Goal: Task Accomplishment & Management: Manage account settings

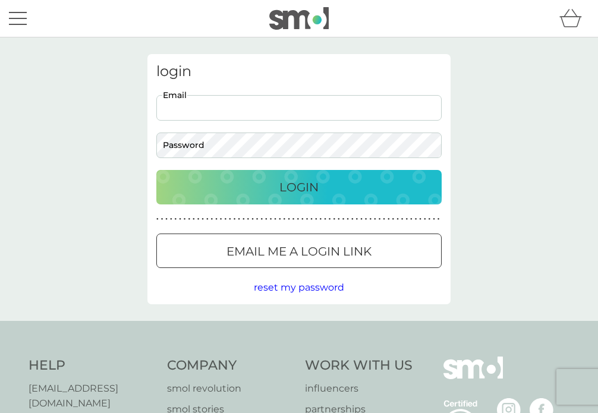
type input "michaelahall1@hotmail.co.uk"
click at [299, 187] on button "Login" at bounding box center [298, 187] width 285 height 34
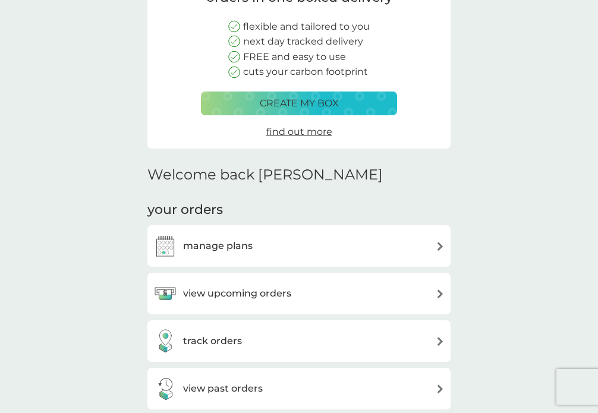
scroll to position [138, 0]
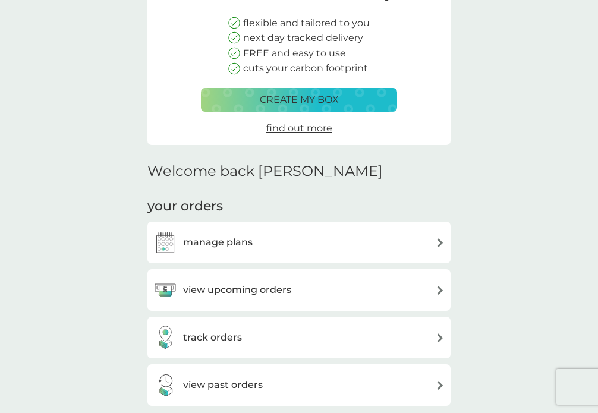
click at [438, 238] on img at bounding box center [439, 242] width 9 height 9
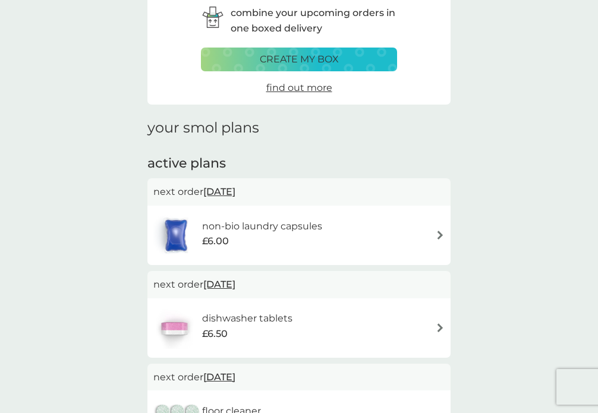
scroll to position [72, 0]
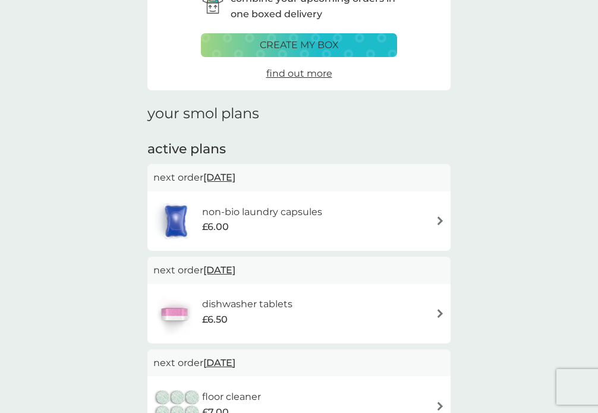
click at [440, 217] on img at bounding box center [439, 220] width 9 height 9
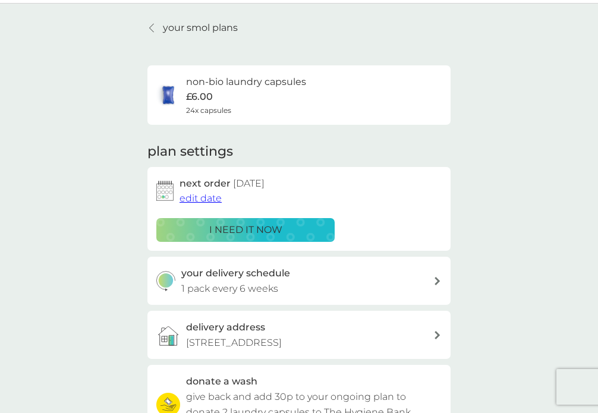
scroll to position [34, 0]
click at [206, 197] on span "edit date" at bounding box center [200, 197] width 42 height 11
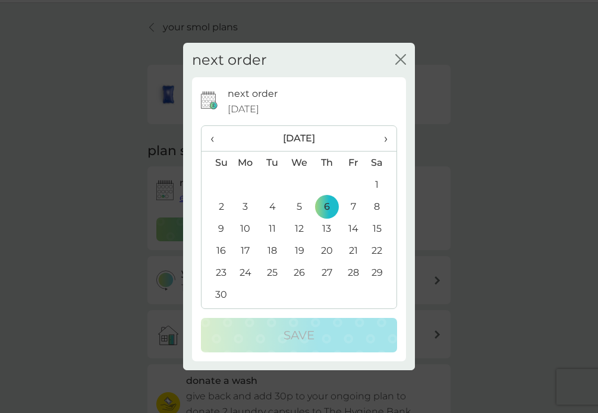
click at [383, 141] on span "›" at bounding box center [381, 138] width 12 height 25
click at [353, 184] on td "5" at bounding box center [353, 184] width 27 height 22
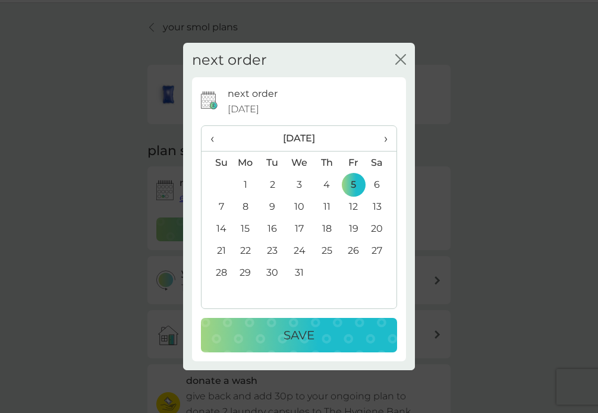
click at [299, 330] on p "Save" at bounding box center [298, 335] width 31 height 19
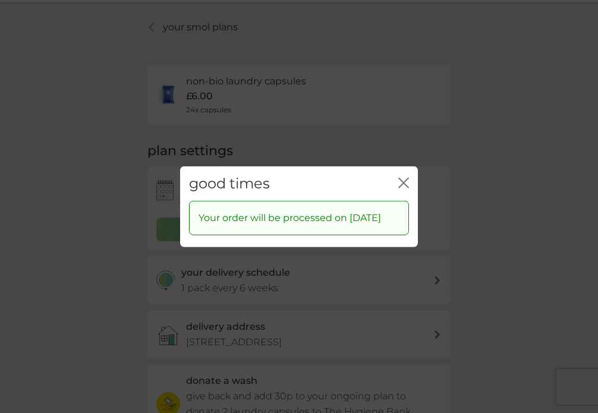
click at [402, 177] on icon "close" at bounding box center [403, 182] width 11 height 11
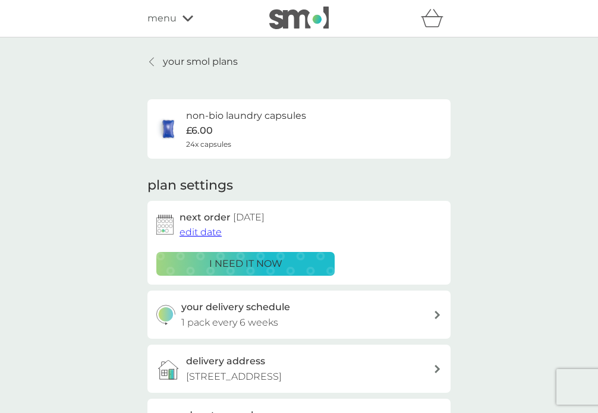
scroll to position [0, 0]
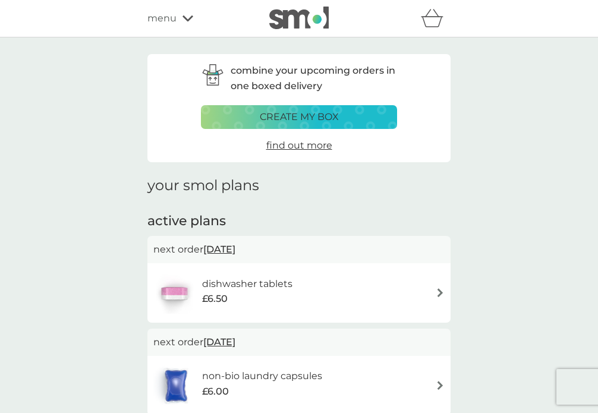
scroll to position [72, 0]
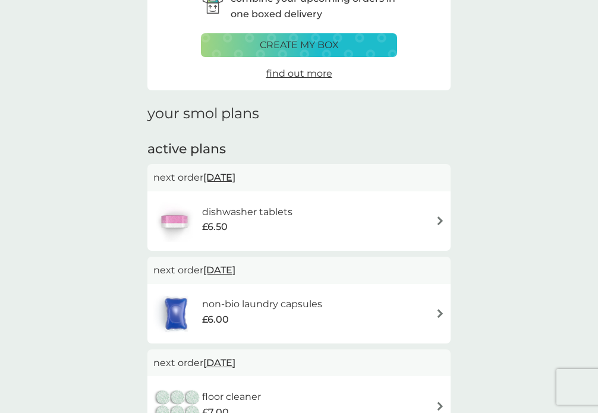
click at [439, 217] on img at bounding box center [439, 220] width 9 height 9
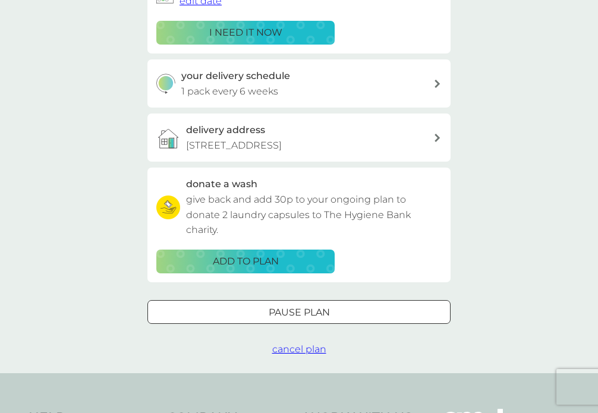
scroll to position [236, 0]
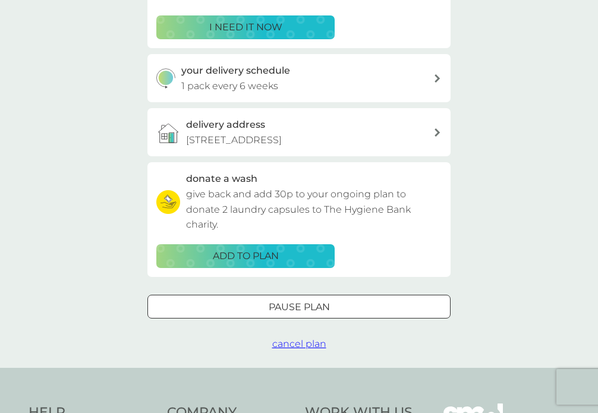
click at [330, 300] on p "Pause plan" at bounding box center [299, 306] width 61 height 15
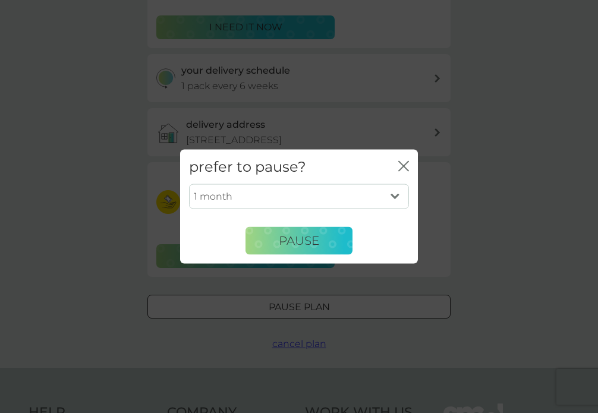
select select "6"
click at [292, 242] on span "Pause" at bounding box center [299, 240] width 40 height 14
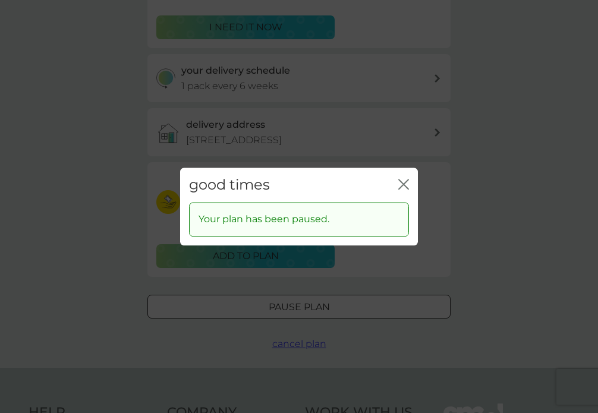
click at [400, 183] on icon "close" at bounding box center [403, 184] width 11 height 11
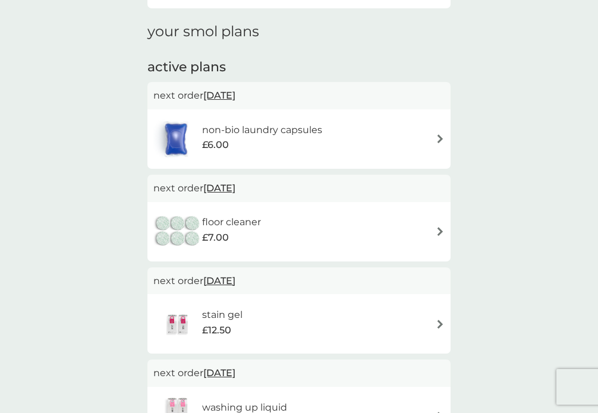
scroll to position [167, 0]
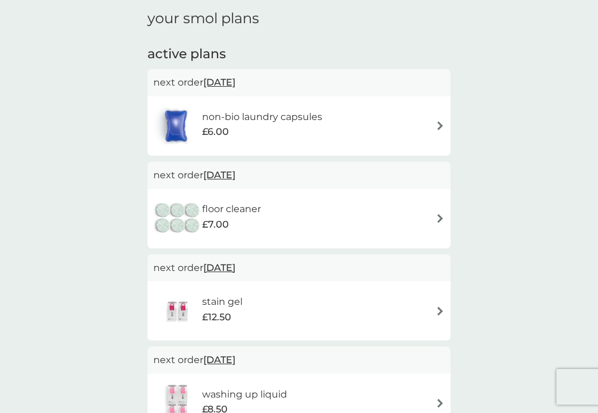
click at [435, 212] on div "floor cleaner £7.00" at bounding box center [298, 219] width 291 height 42
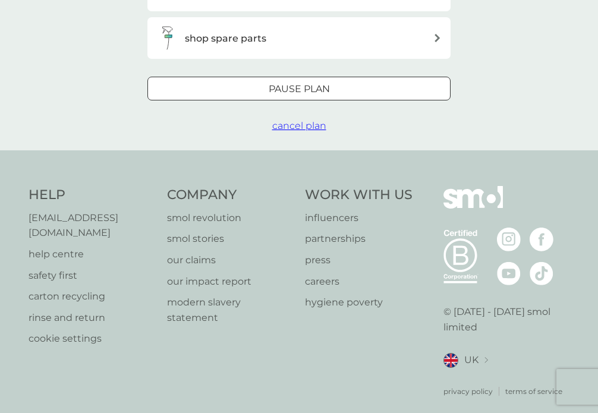
scroll to position [381, 0]
click at [324, 88] on p "Pause plan" at bounding box center [299, 89] width 61 height 15
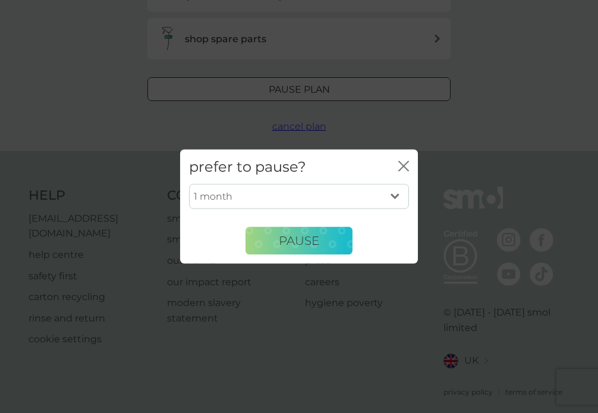
select select "6"
click at [304, 241] on span "Pause" at bounding box center [299, 240] width 40 height 14
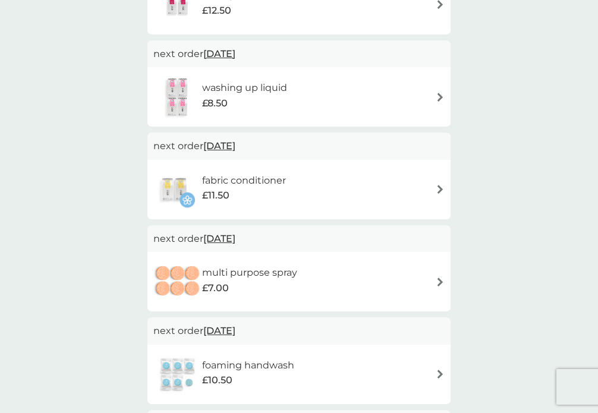
scroll to position [167, 0]
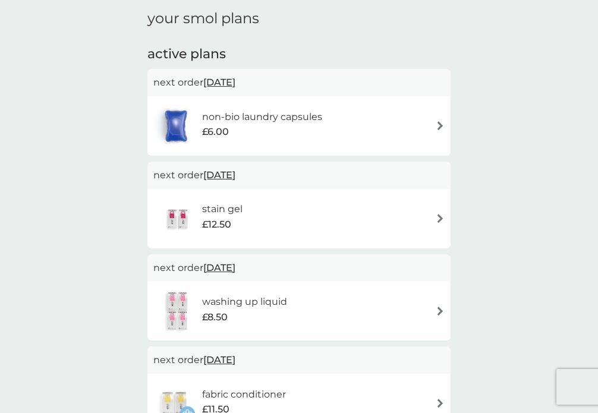
click at [436, 214] on img at bounding box center [439, 218] width 9 height 9
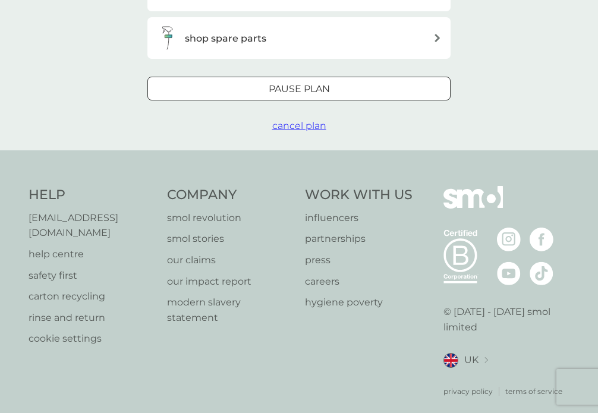
scroll to position [381, 0]
click at [355, 85] on div "Pause plan" at bounding box center [299, 89] width 302 height 15
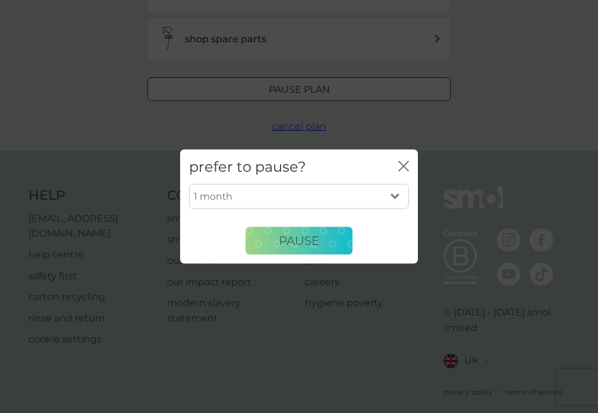
select select "6"
click at [314, 241] on span "Pause" at bounding box center [299, 240] width 40 height 14
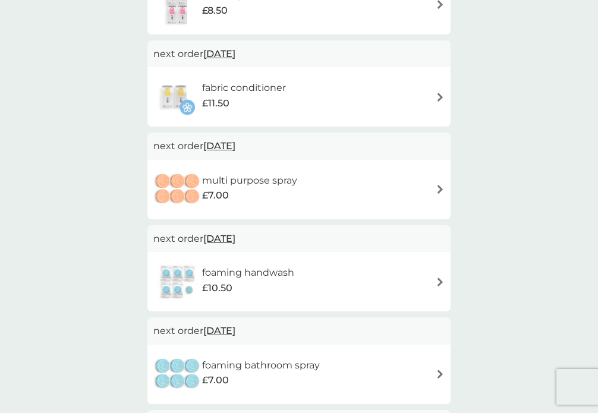
scroll to position [167, 0]
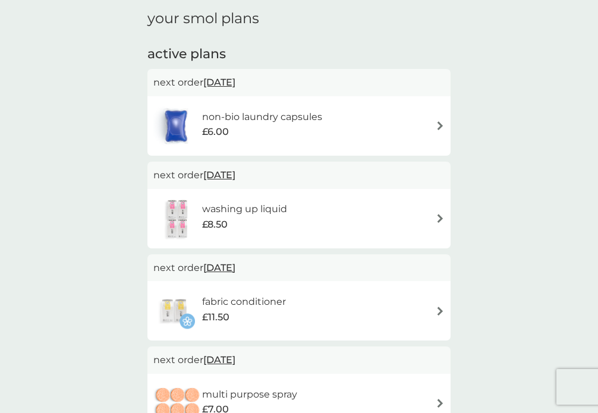
click at [436, 214] on img at bounding box center [439, 218] width 9 height 9
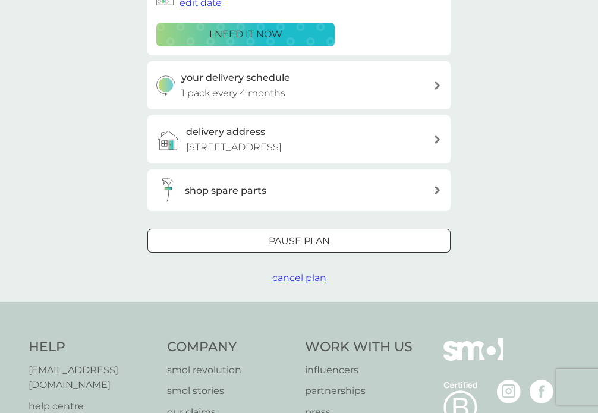
scroll to position [238, 0]
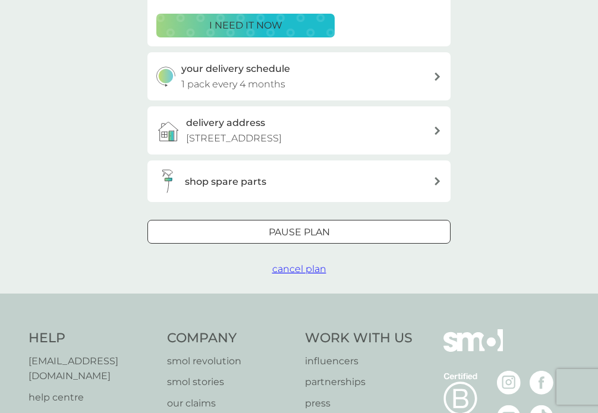
click at [337, 226] on div "Pause plan" at bounding box center [299, 232] width 302 height 15
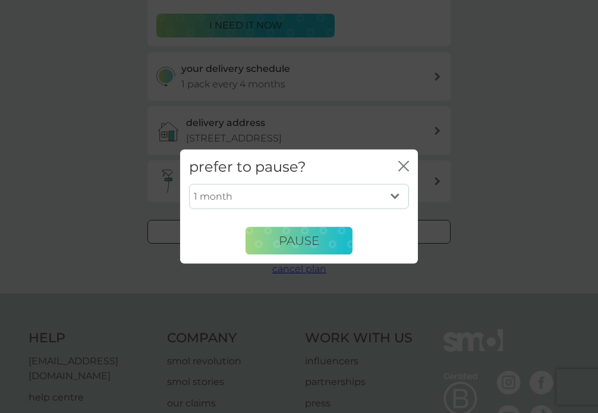
select select "6"
click at [310, 245] on span "Pause" at bounding box center [299, 240] width 40 height 14
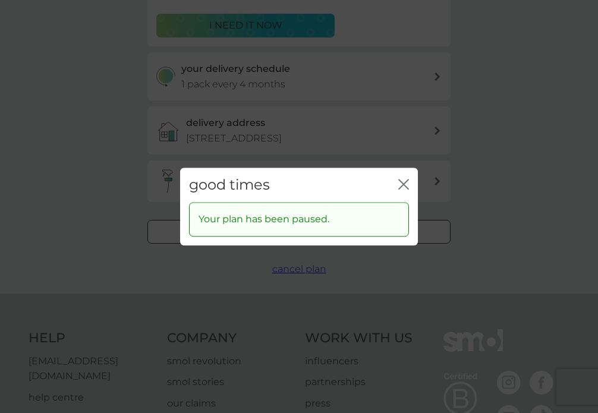
scroll to position [167, 0]
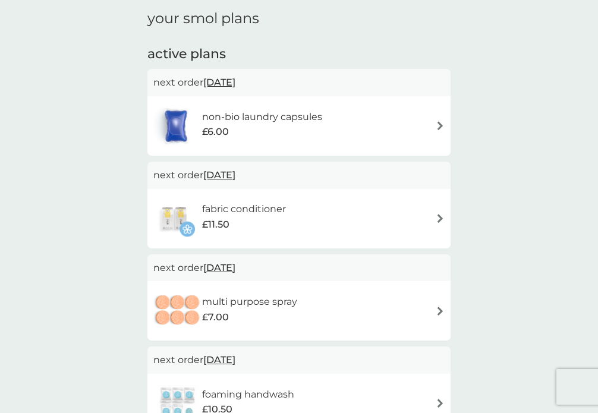
click at [438, 307] on img at bounding box center [439, 311] width 9 height 9
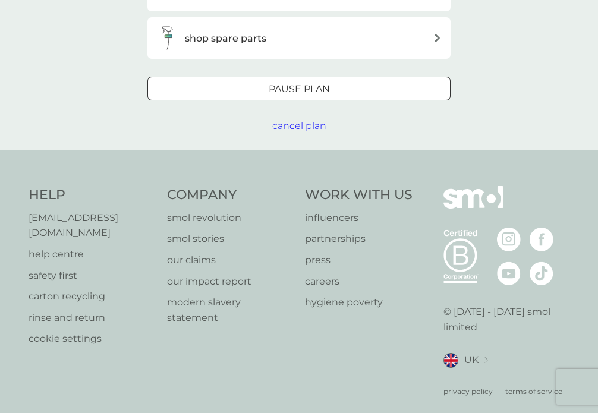
scroll to position [381, 0]
click at [334, 89] on div "Pause plan" at bounding box center [299, 89] width 302 height 15
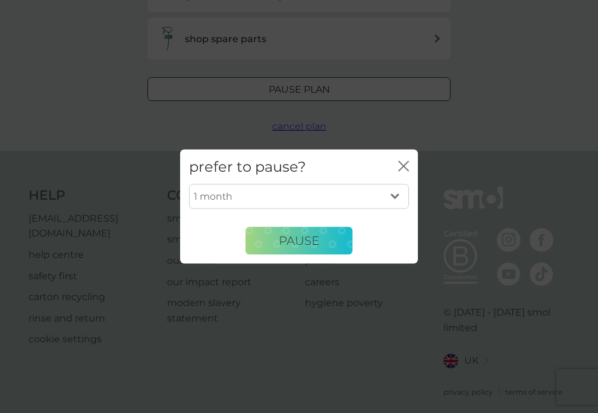
select select "6"
click at [321, 244] on button "Pause" at bounding box center [298, 240] width 107 height 29
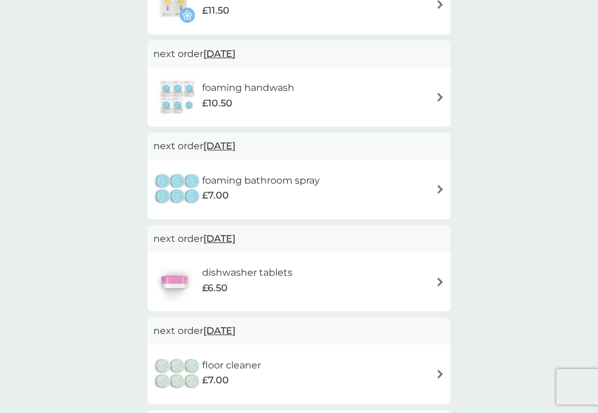
scroll to position [167, 0]
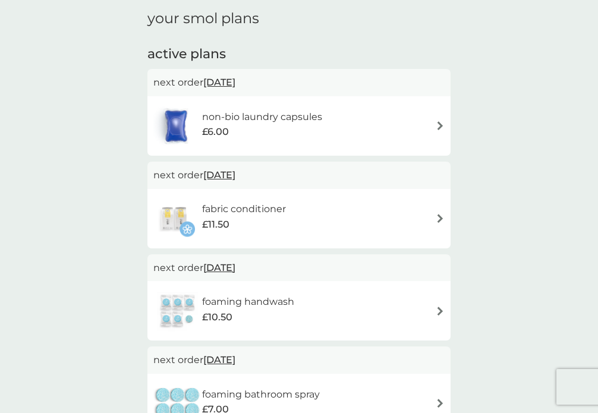
click at [432, 217] on div "fabric conditioner £11.50" at bounding box center [298, 219] width 291 height 42
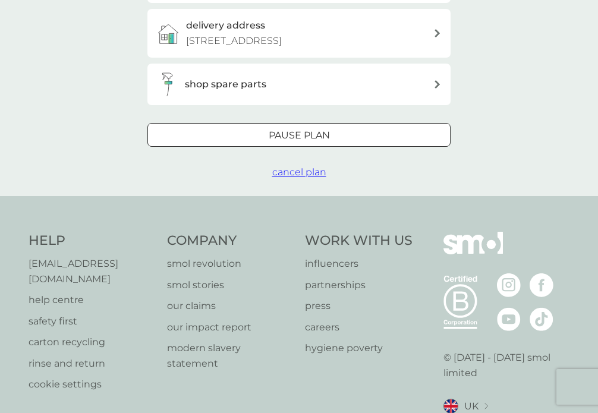
scroll to position [404, 0]
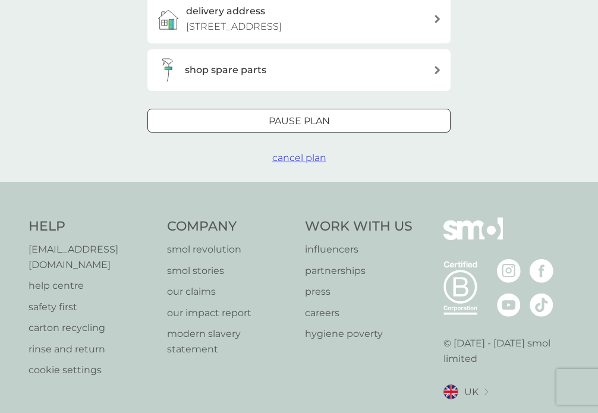
click at [353, 118] on div "Pause plan" at bounding box center [299, 120] width 302 height 15
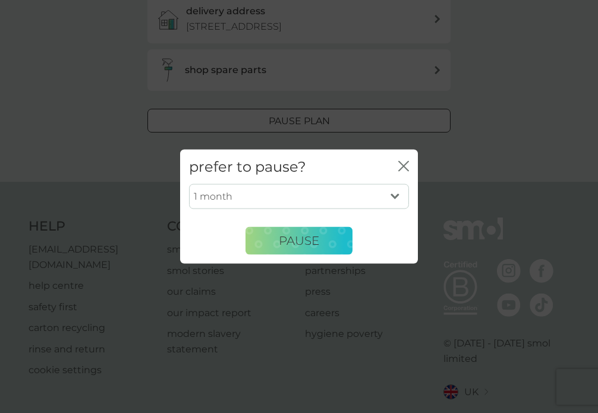
select select "6"
click at [317, 240] on span "Pause" at bounding box center [299, 240] width 40 height 14
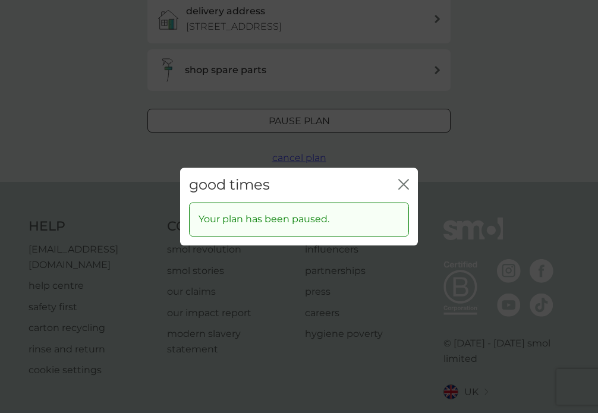
click at [402, 185] on icon "close" at bounding box center [403, 184] width 11 height 11
